Goal: Task Accomplishment & Management: Complete application form

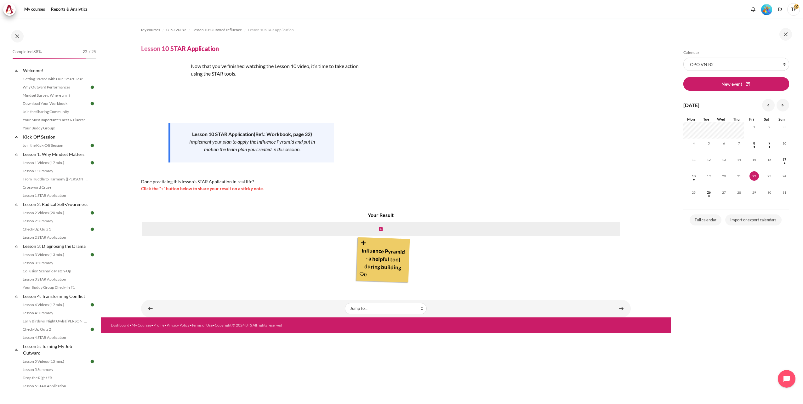
scroll to position [488, 0]
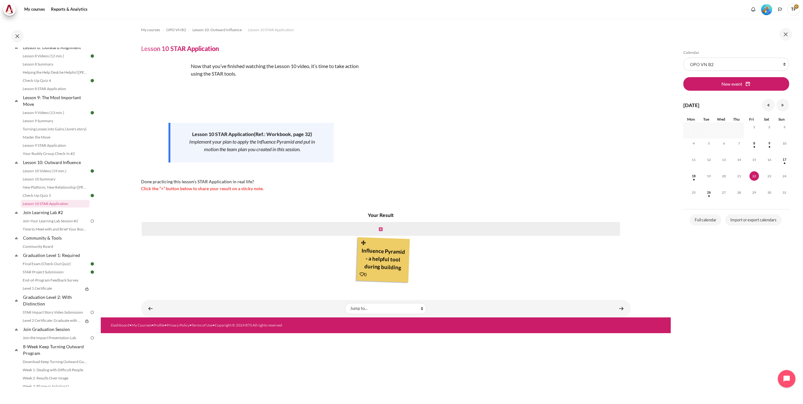
click at [381, 229] on icon "Content" at bounding box center [381, 229] width 4 height 4
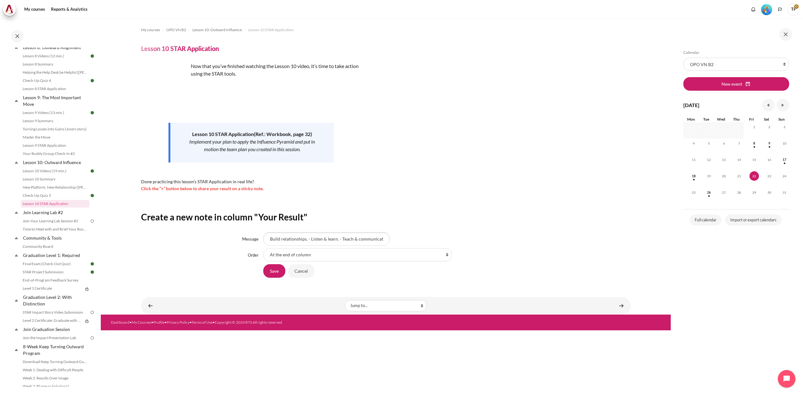
click at [312, 239] on input "Build relationships. - Listen & learn. - Teach & communicate. - Solve pr" at bounding box center [326, 238] width 127 height 13
click at [308, 239] on input "Build relationships. Teach & communicate." at bounding box center [326, 238] width 127 height 13
click at [351, 239] on input "Build relationships. Teach & communicate." at bounding box center [326, 238] width 127 height 13
click at [308, 240] on input "Build relationships. Teach & communicate." at bounding box center [326, 238] width 127 height 13
click at [345, 240] on input "Build relationships. Improve our own" at bounding box center [326, 238] width 127 height 13
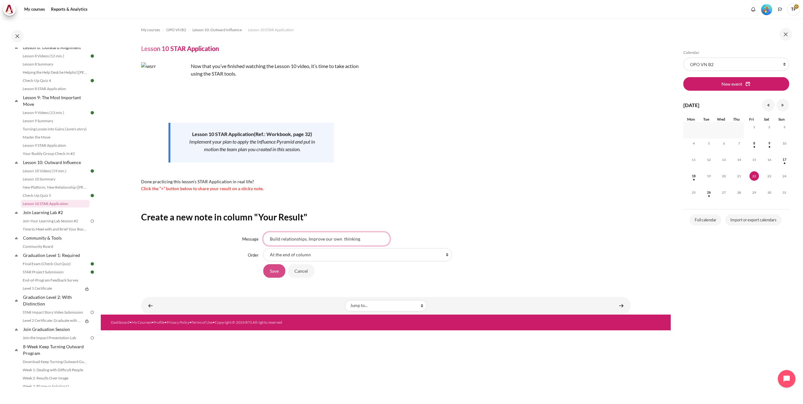
type input "Build relationships. Improve our own thinking"
click at [277, 271] on input "Save" at bounding box center [274, 270] width 22 height 13
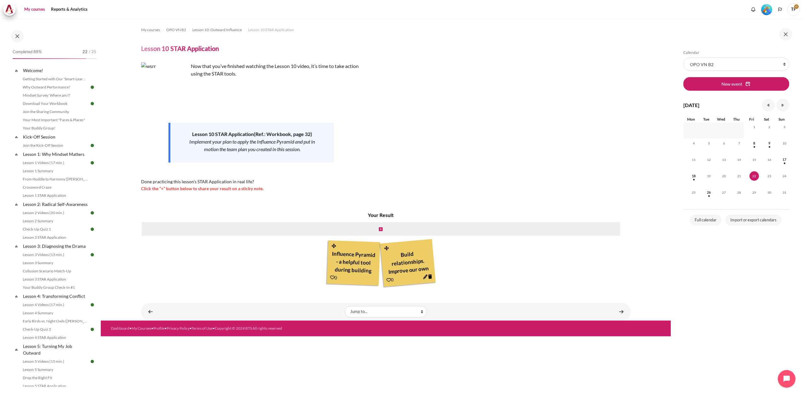
click at [35, 10] on link "My courses" at bounding box center [34, 9] width 25 height 13
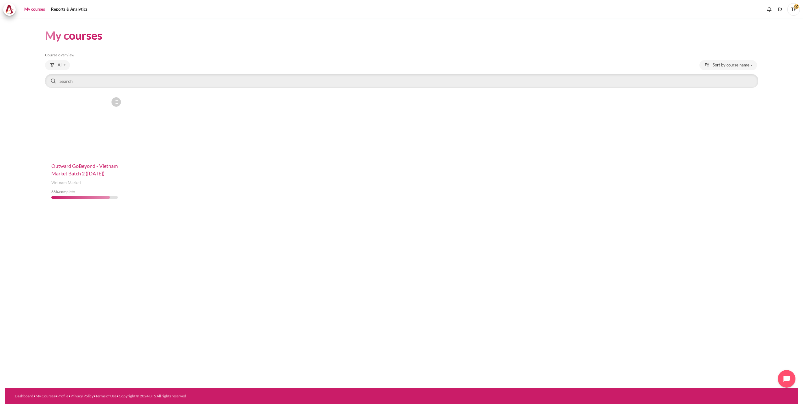
click at [72, 172] on span "Outward GoBeyond - Vietnam Market Batch 2 ([DATE])" at bounding box center [84, 170] width 66 height 14
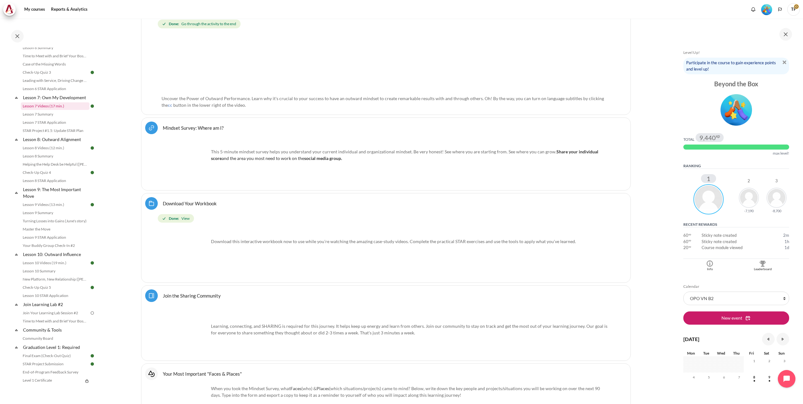
scroll to position [553, 0]
click at [43, 230] on link "Level 1 Certificate" at bounding box center [52, 227] width 62 height 8
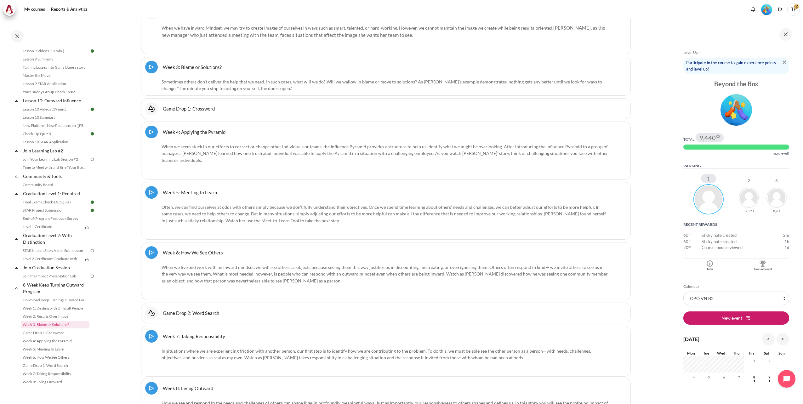
scroll to position [8453, 0]
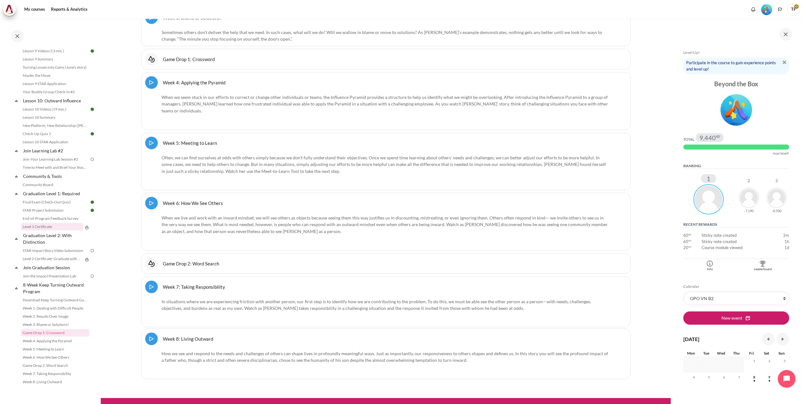
click at [42, 225] on link "Level 1 Certificate" at bounding box center [52, 227] width 62 height 8
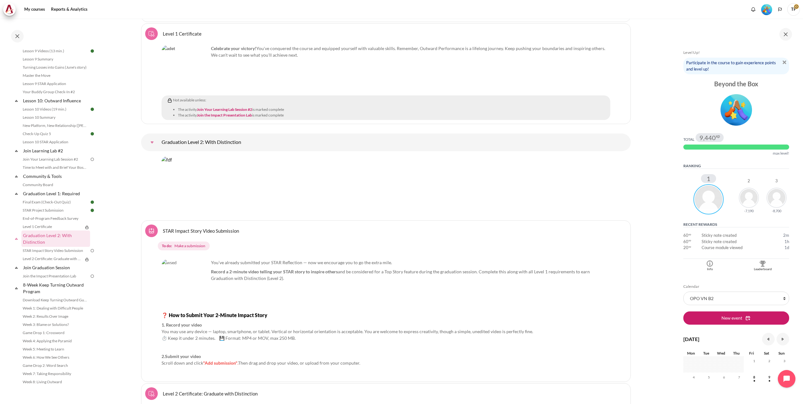
scroll to position [7499, 0]
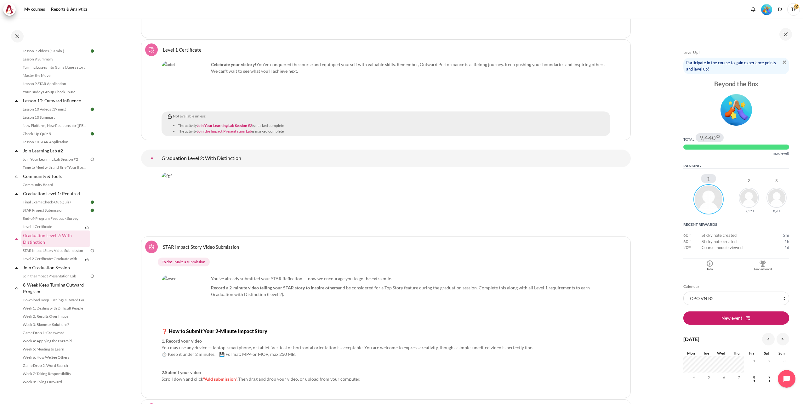
click at [222, 131] on link "Join the Impact Presentation Lab" at bounding box center [224, 131] width 55 height 5
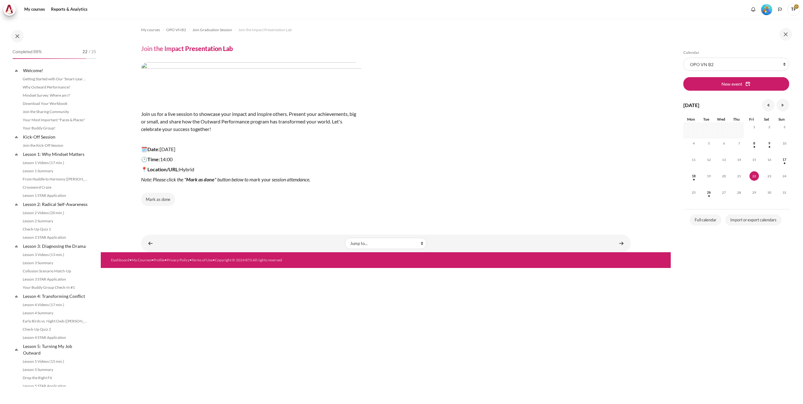
scroll to position [562, 0]
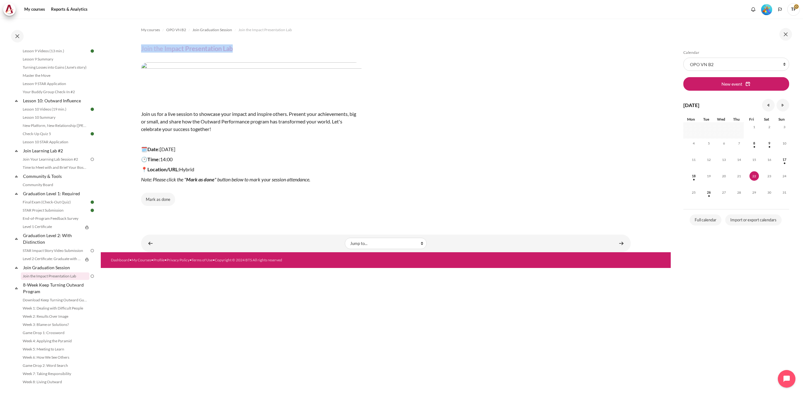
drag, startPoint x: 141, startPoint y: 50, endPoint x: 243, endPoint y: 52, distance: 102.0
click at [243, 52] on header "Join the Impact Presentation Lab" at bounding box center [385, 48] width 489 height 8
click at [40, 259] on link "Level 2 Certificate: Graduate with Distinction" at bounding box center [52, 259] width 62 height 8
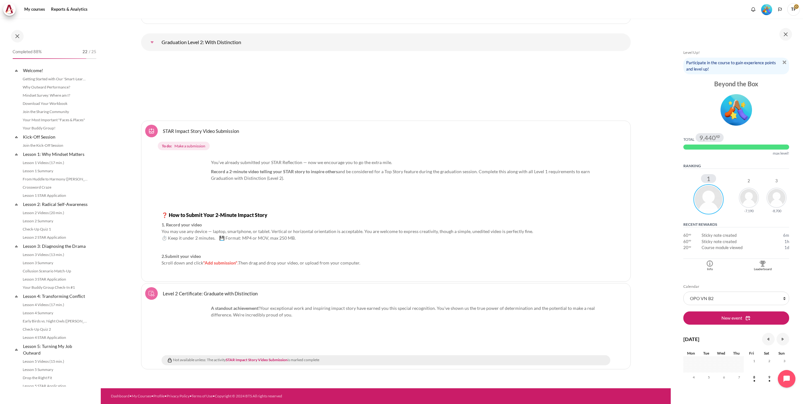
scroll to position [562, 0]
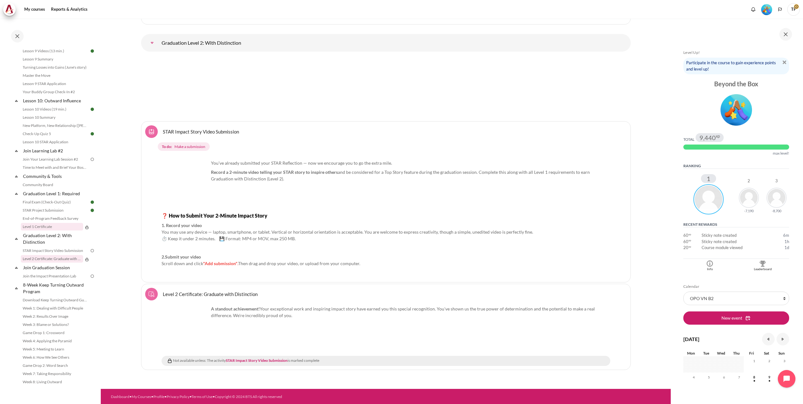
click at [40, 227] on link "Level 1 Certificate" at bounding box center [52, 227] width 62 height 8
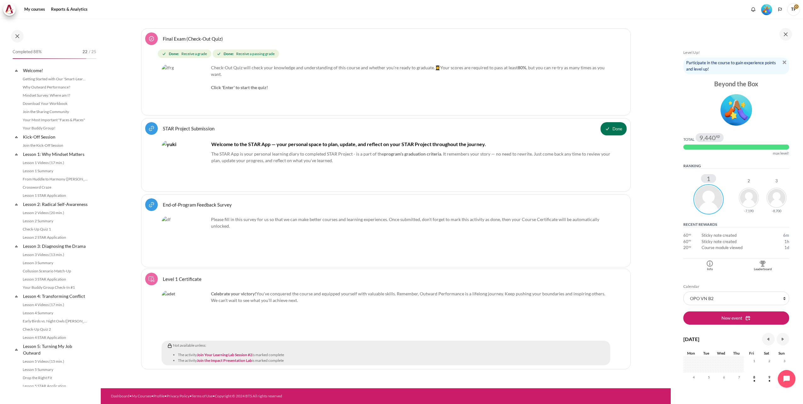
scroll to position [562, 0]
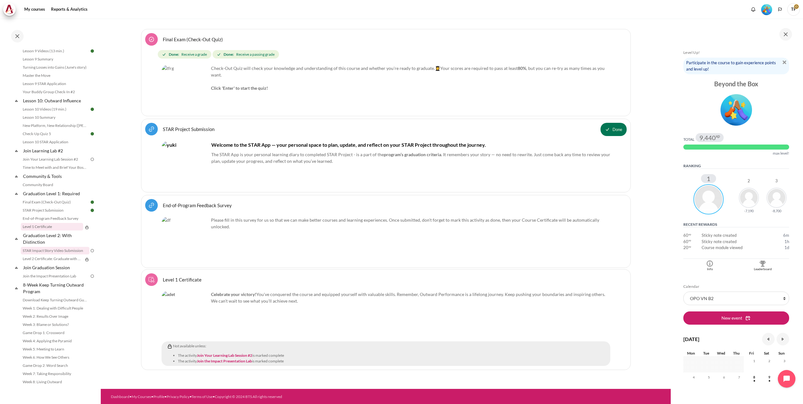
click at [39, 248] on link "STAR Impact Story Video Submission" at bounding box center [55, 251] width 69 height 8
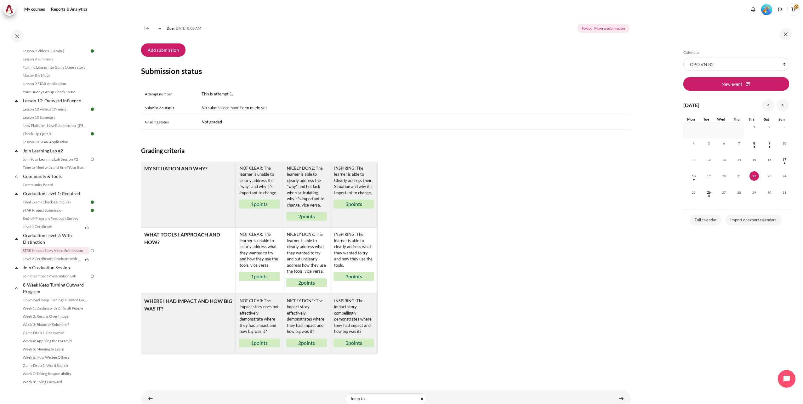
scroll to position [236, 0]
